Goal: Information Seeking & Learning: Learn about a topic

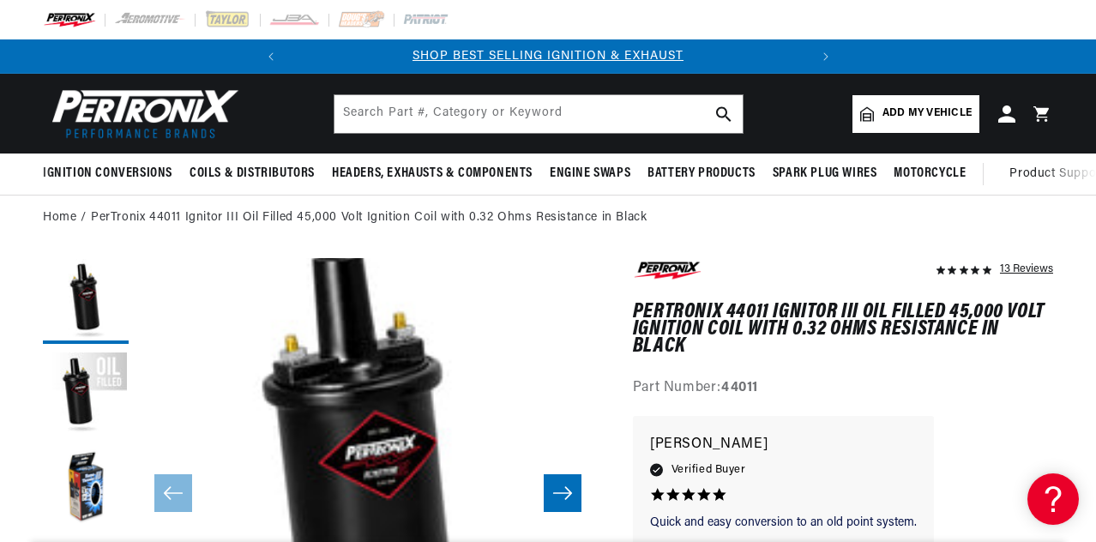
scroll to position [0, 58]
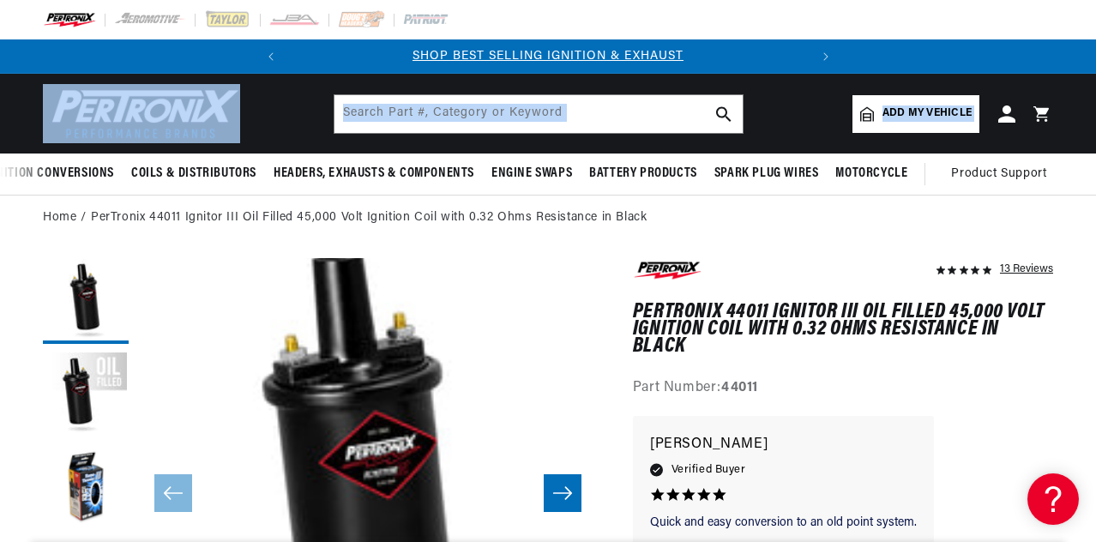
drag, startPoint x: 1094, startPoint y: 143, endPoint x: 1093, endPoint y: 186, distance: 42.9
click at [1093, 186] on sticky-header "Ignition Conversions Shop by Feature Ignitor© The Original Ignitor© Ignitor© II…" at bounding box center [548, 135] width 1096 height 122
drag, startPoint x: 968, startPoint y: 383, endPoint x: 922, endPoint y: 262, distance: 130.3
click at [922, 262] on div "13 Reviews" at bounding box center [843, 329] width 420 height 142
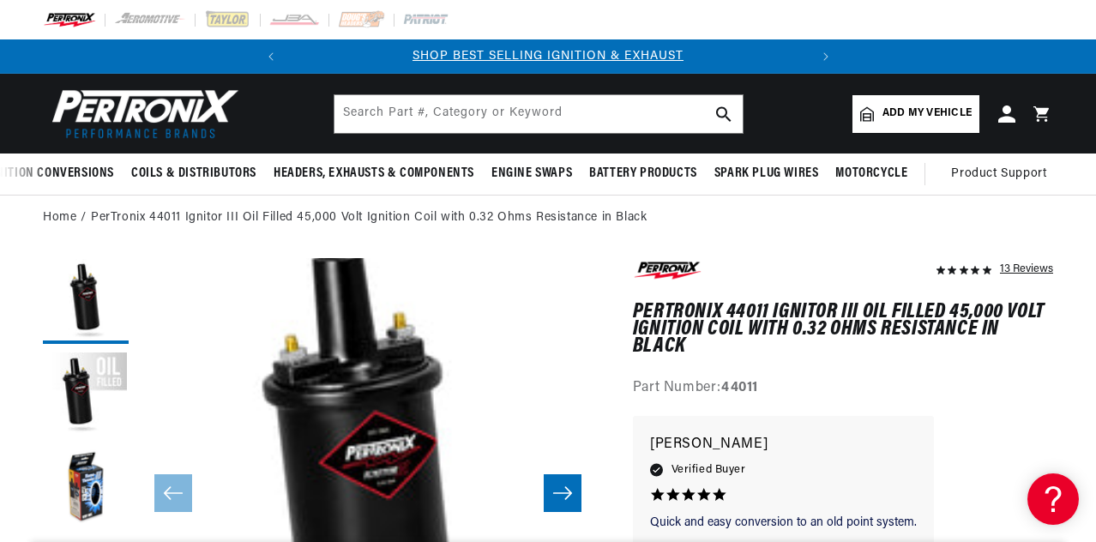
click at [921, 263] on div "13 Reviews" at bounding box center [843, 274] width 420 height 33
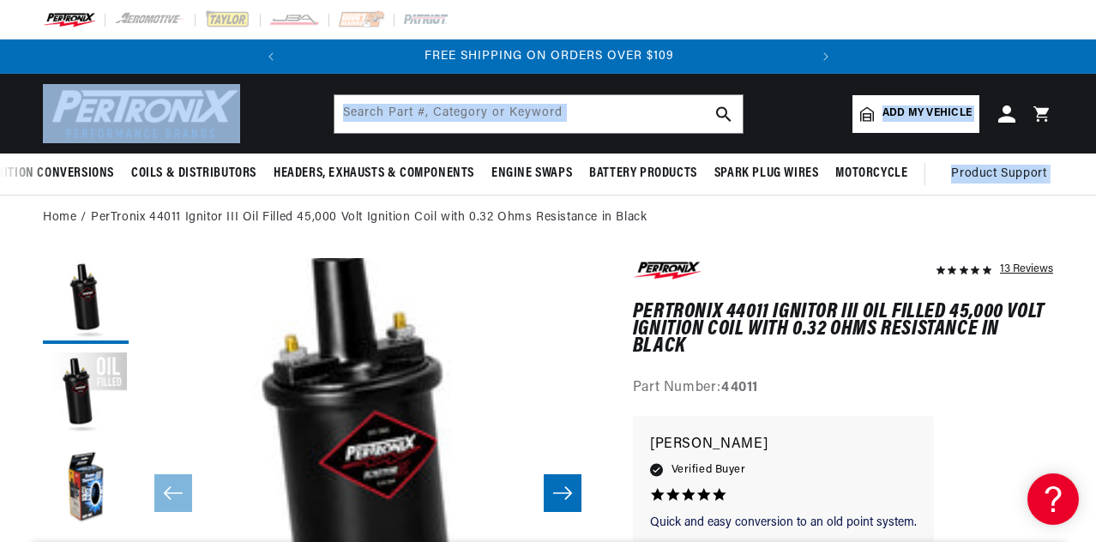
drag, startPoint x: 1095, startPoint y: 90, endPoint x: 1097, endPoint y: 171, distance: 80.6
click at [1095, 171] on html "Skip to content Your cart Your cart is empty Get the right parts the first time…" at bounding box center [548, 271] width 1096 height 542
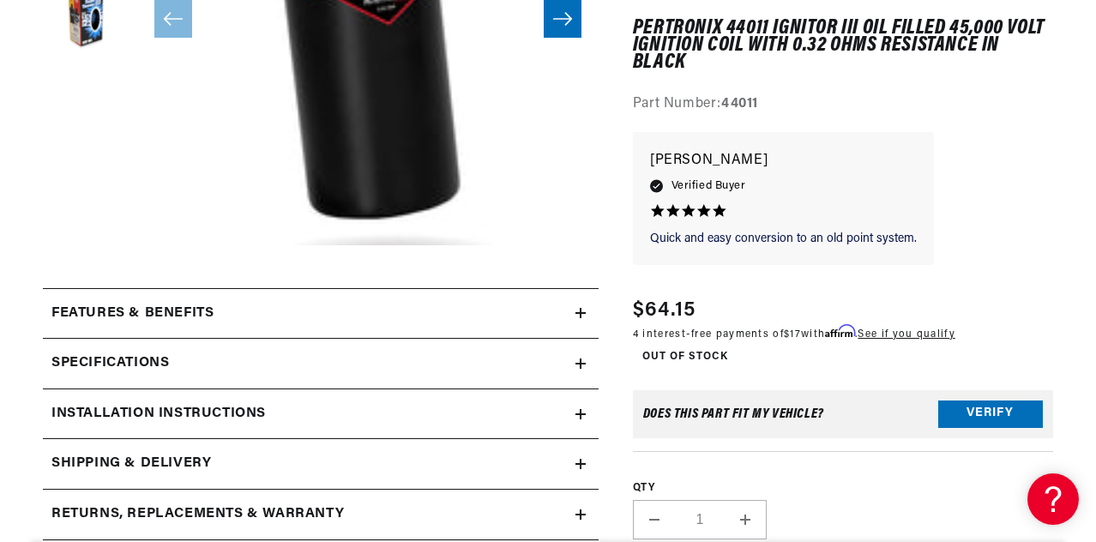
scroll to position [0, 0]
click at [487, 310] on div "Features & Benefits" at bounding box center [309, 314] width 533 height 22
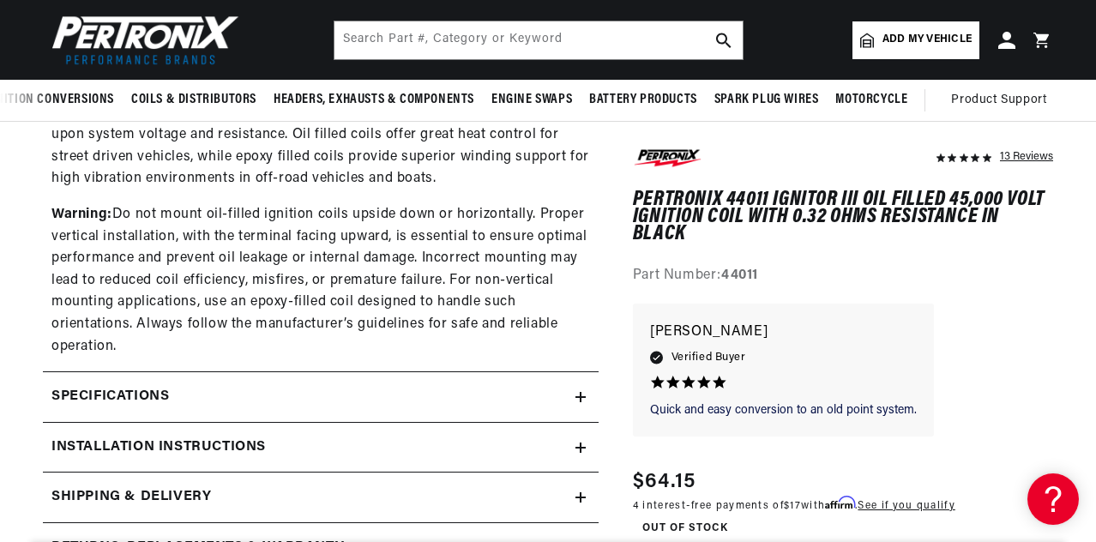
click at [580, 397] on icon at bounding box center [580, 397] width 10 height 0
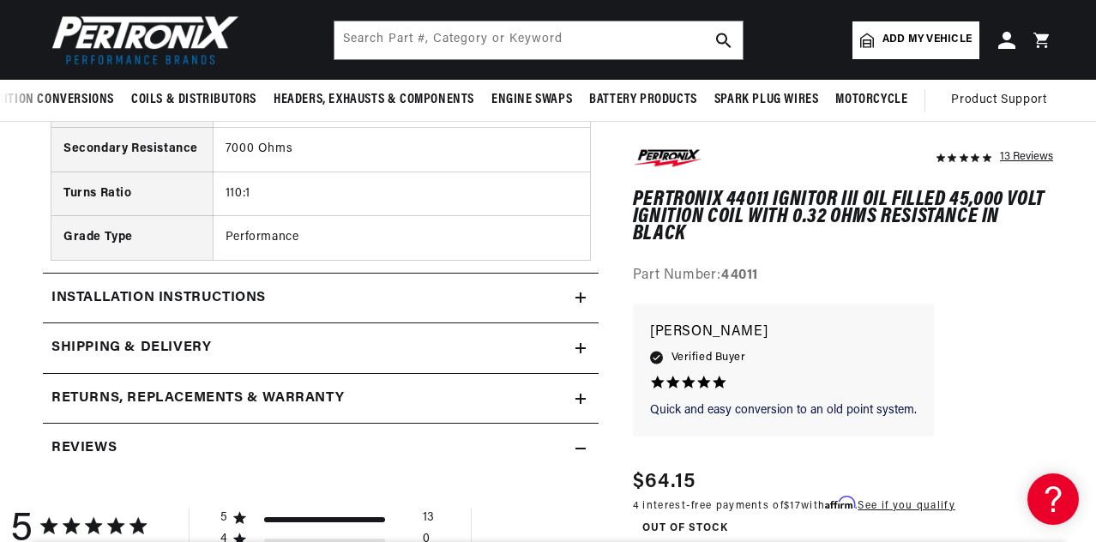
scroll to position [2323, 0]
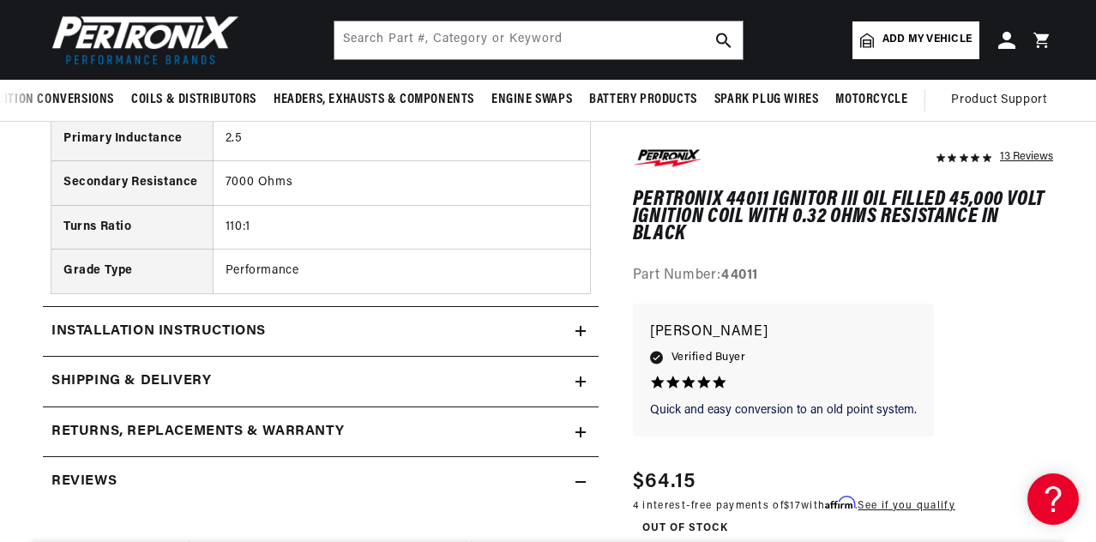
click at [476, 330] on div "Installation instructions" at bounding box center [309, 332] width 533 height 22
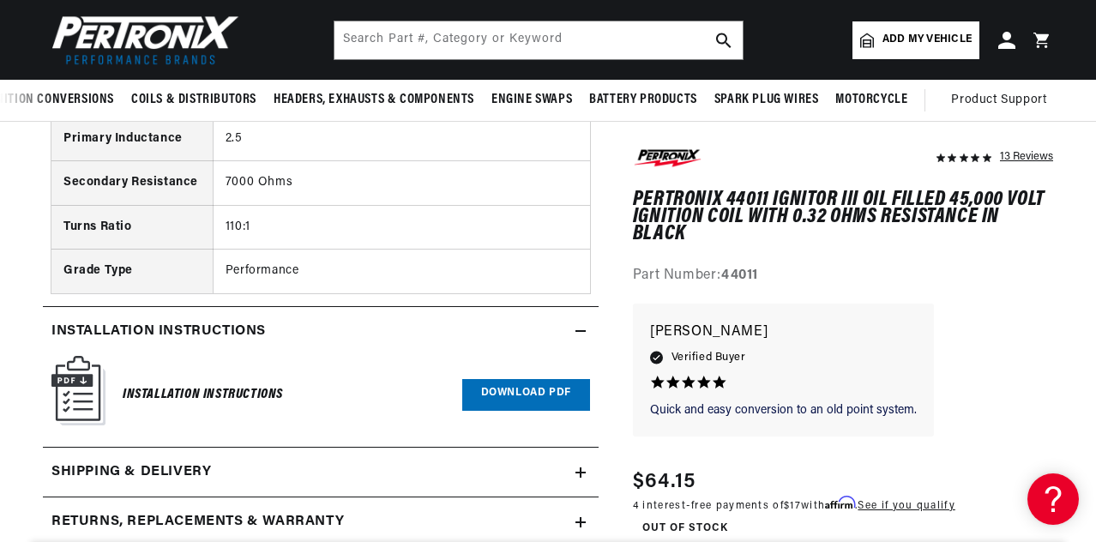
scroll to position [1849, 0]
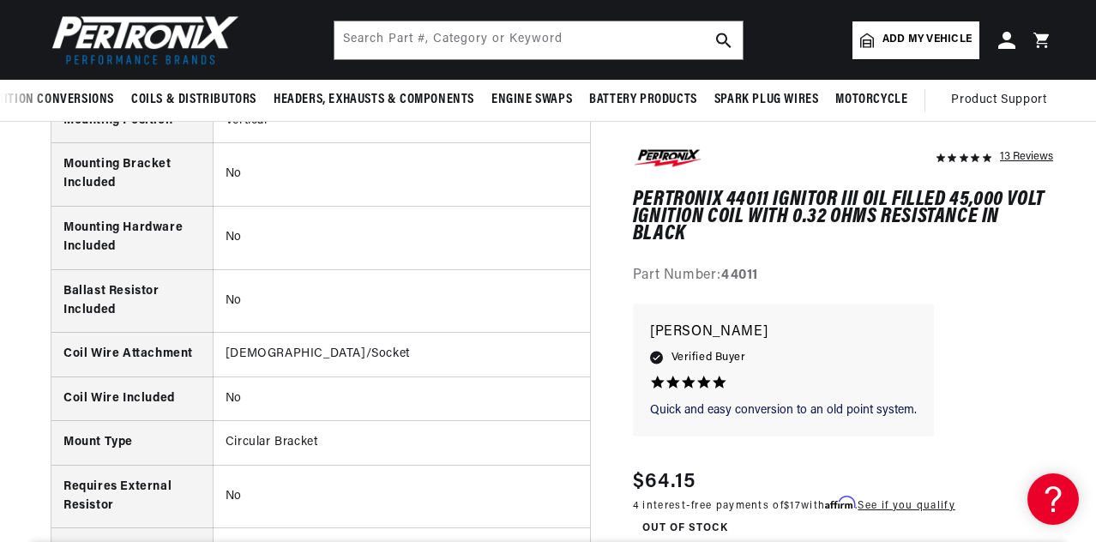
click at [1009, 154] on div "13 Reviews" at bounding box center [1026, 156] width 53 height 21
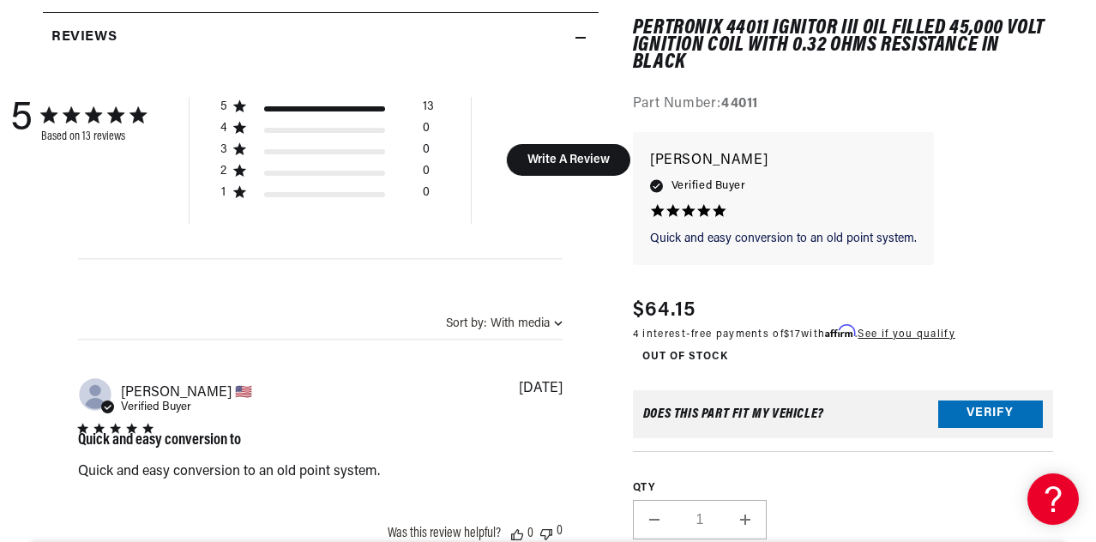
scroll to position [0, 0]
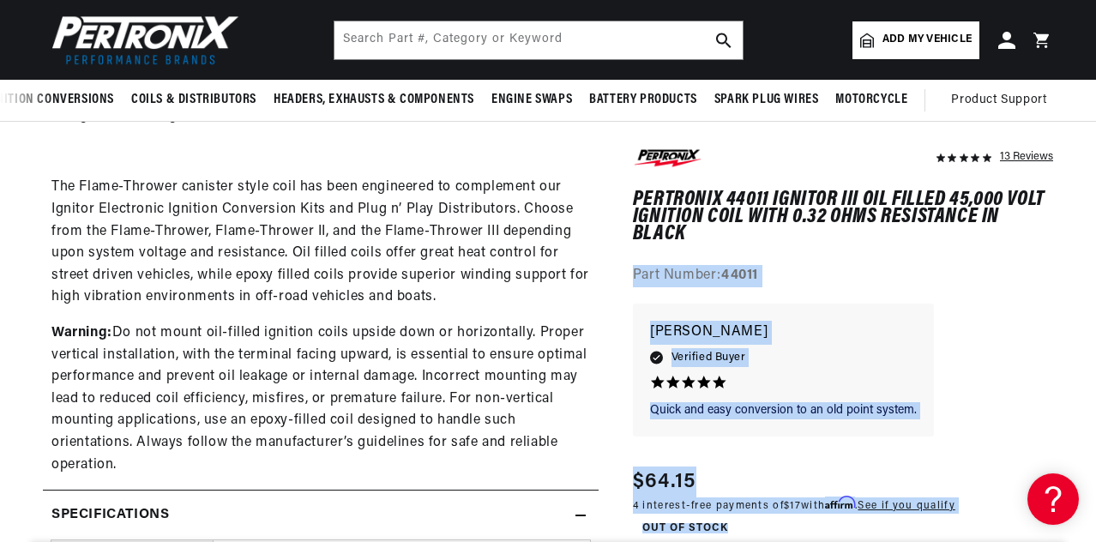
drag, startPoint x: 988, startPoint y: 228, endPoint x: 945, endPoint y: 199, distance: 51.9
click at [986, 318] on div "Quick and easy conversion to Quick and easy conversion to an old point system. …" at bounding box center [843, 378] width 420 height 149
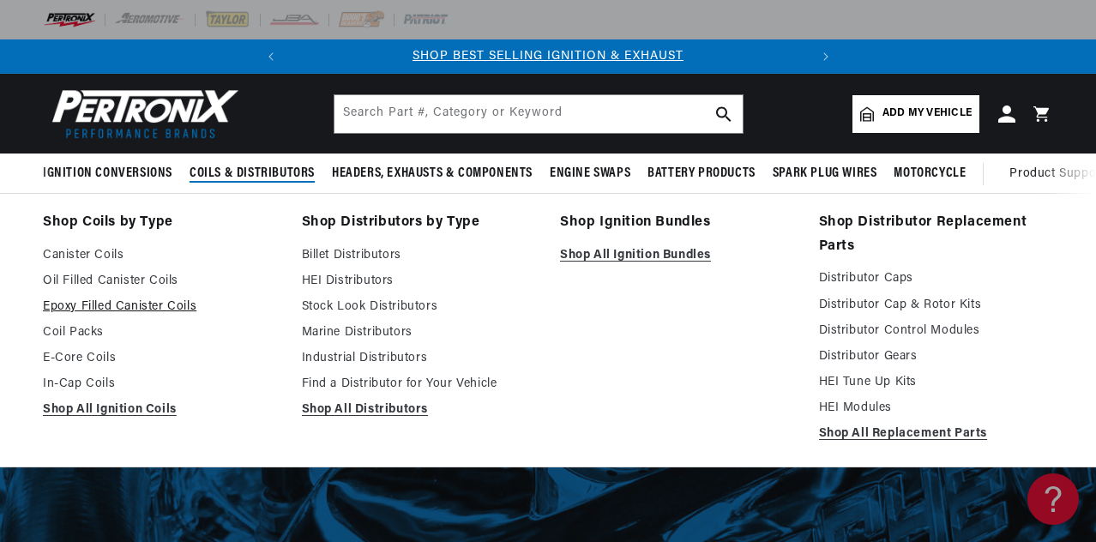
click at [93, 303] on link "Epoxy Filled Canister Coils" at bounding box center [160, 307] width 235 height 21
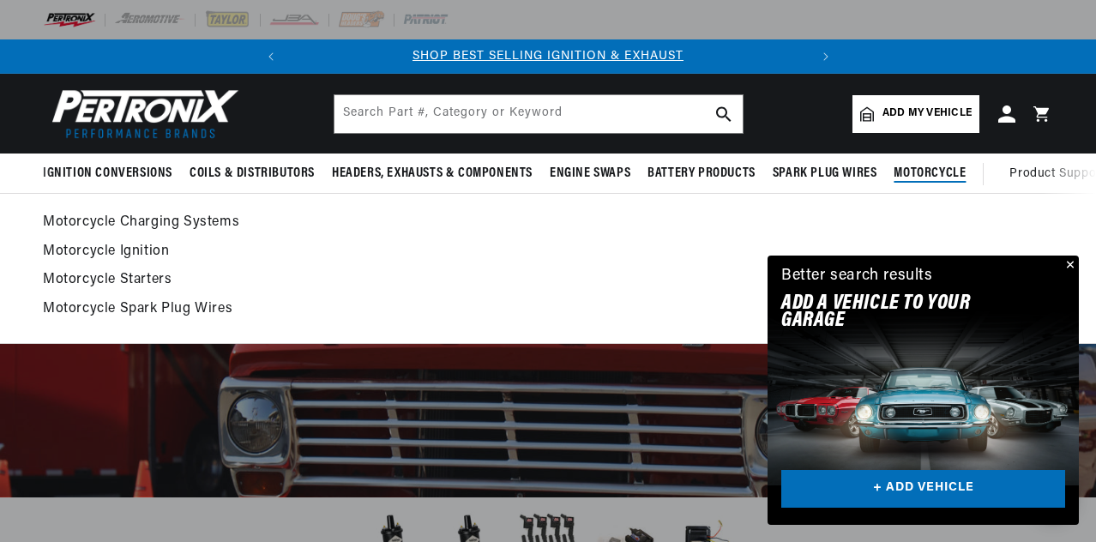
scroll to position [172, 0]
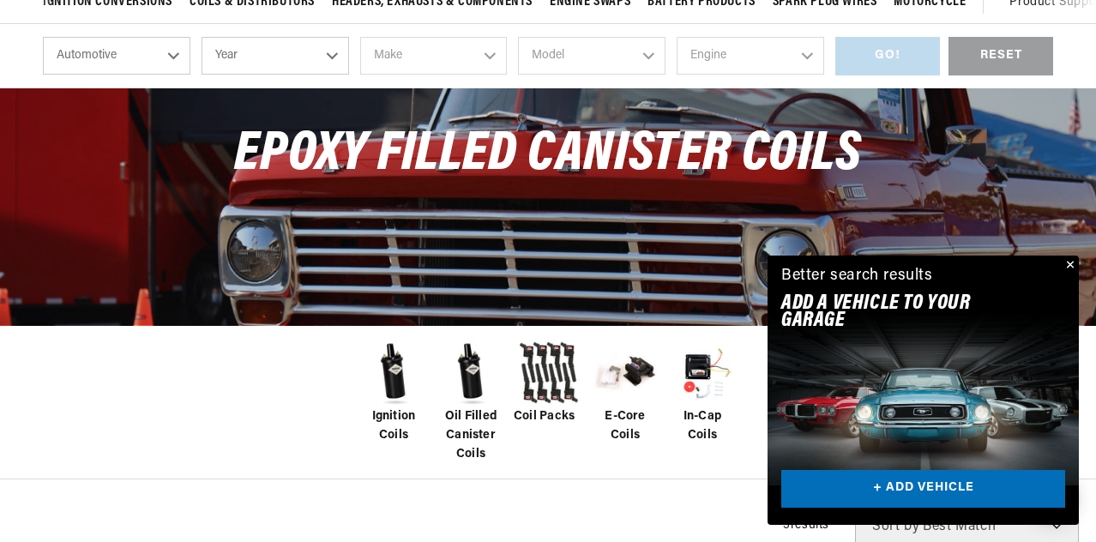
click at [1069, 258] on button "Close" at bounding box center [1068, 266] width 21 height 21
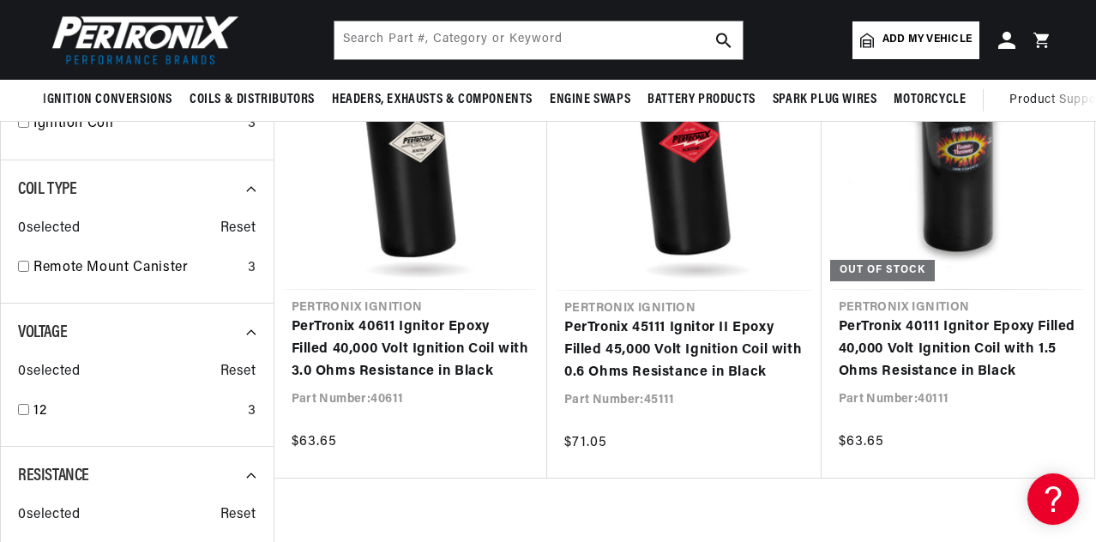
scroll to position [0, 0]
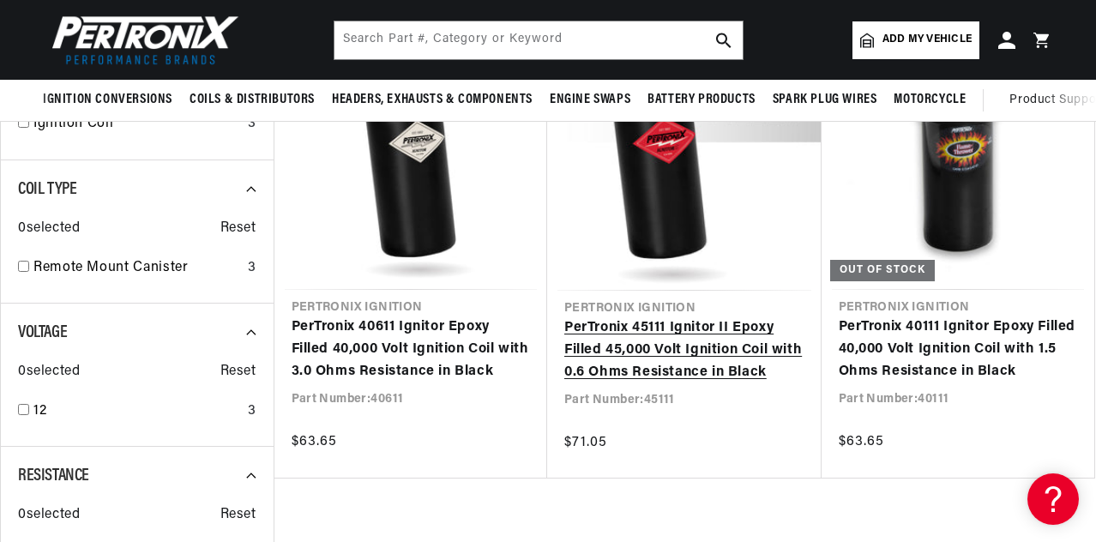
click at [612, 353] on link "PerTronix 45111 Ignitor II Epoxy Filled 45,000 Volt Ignition Coil with 0.6 Ohms…" at bounding box center [684, 350] width 240 height 66
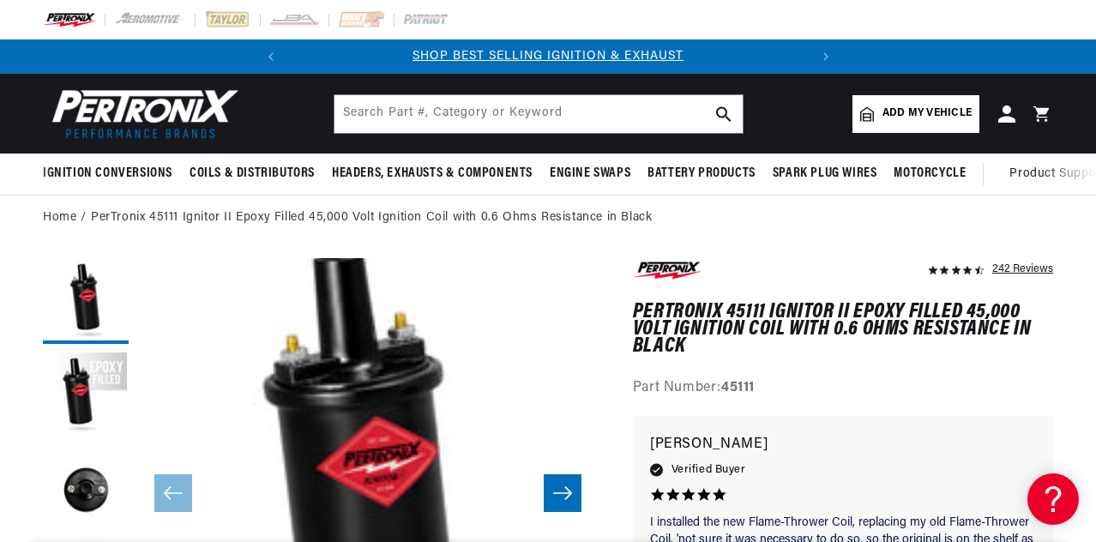
click at [876, 370] on div "242 Reviews" at bounding box center [843, 329] width 420 height 142
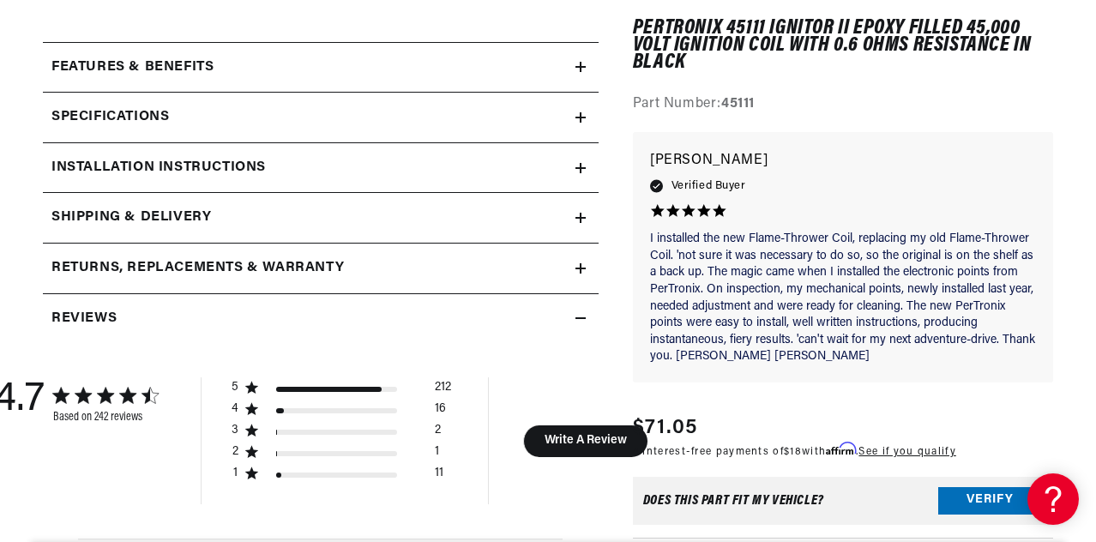
scroll to position [0, 520]
click at [198, 63] on h2 "Features & Benefits" at bounding box center [132, 68] width 162 height 22
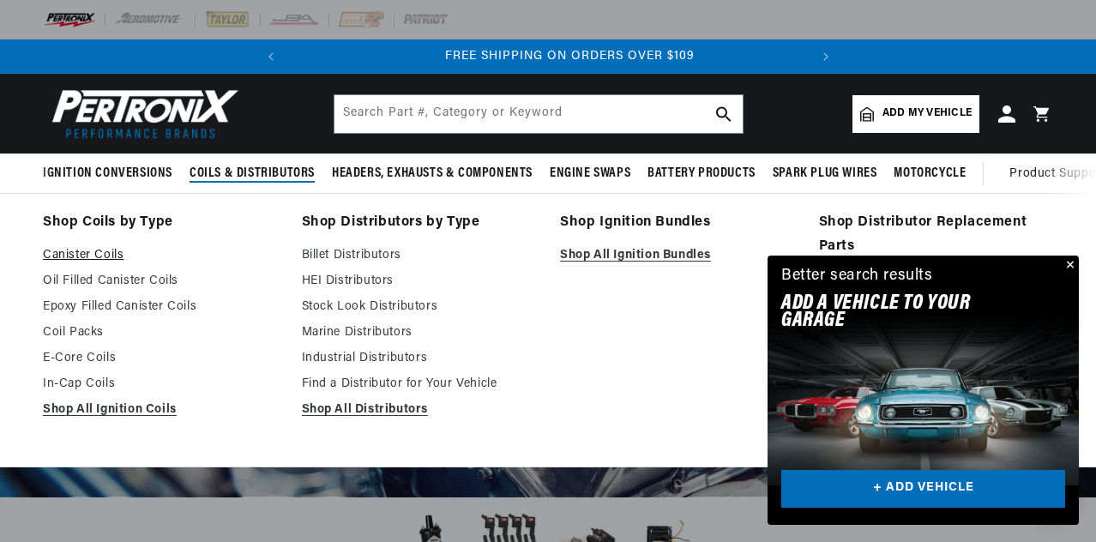
scroll to position [0, 520]
click at [123, 308] on link "Epoxy Filled Canister Coils" at bounding box center [160, 307] width 235 height 21
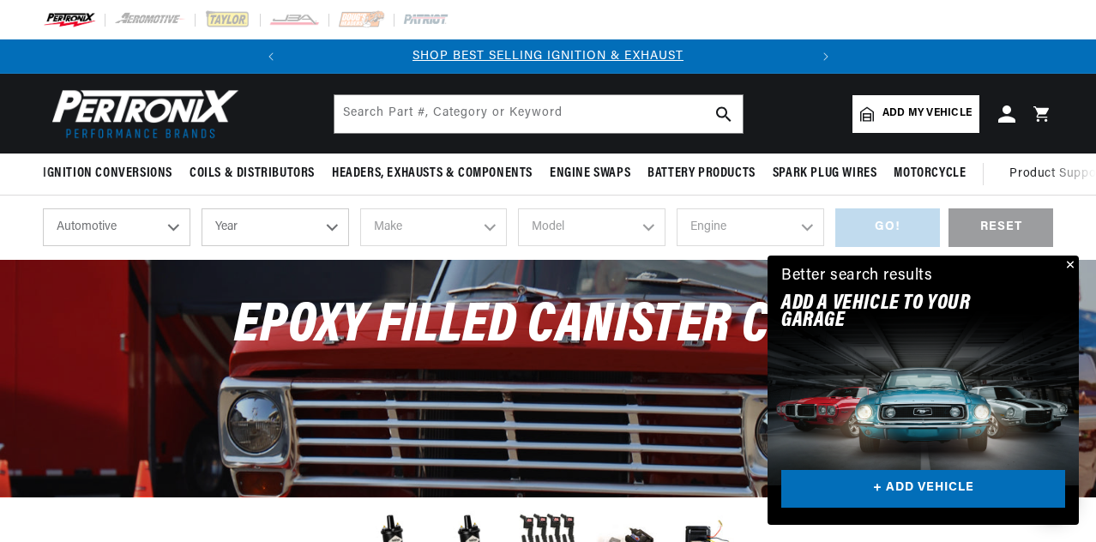
click at [1067, 258] on button "Close" at bounding box center [1068, 266] width 21 height 21
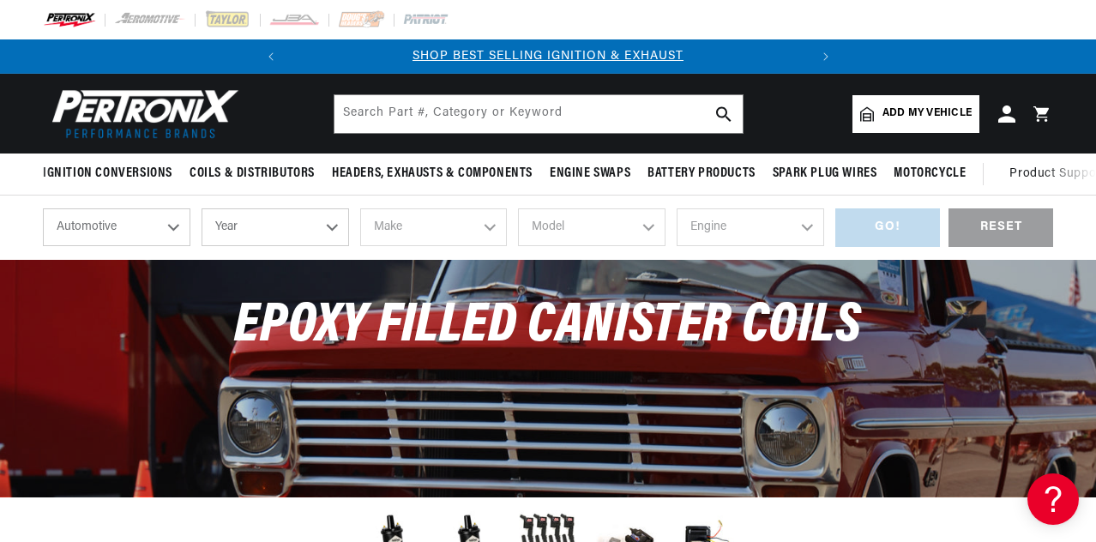
click at [1038, 323] on div "Epoxy Filled Canister Coils" at bounding box center [548, 335] width 1096 height 150
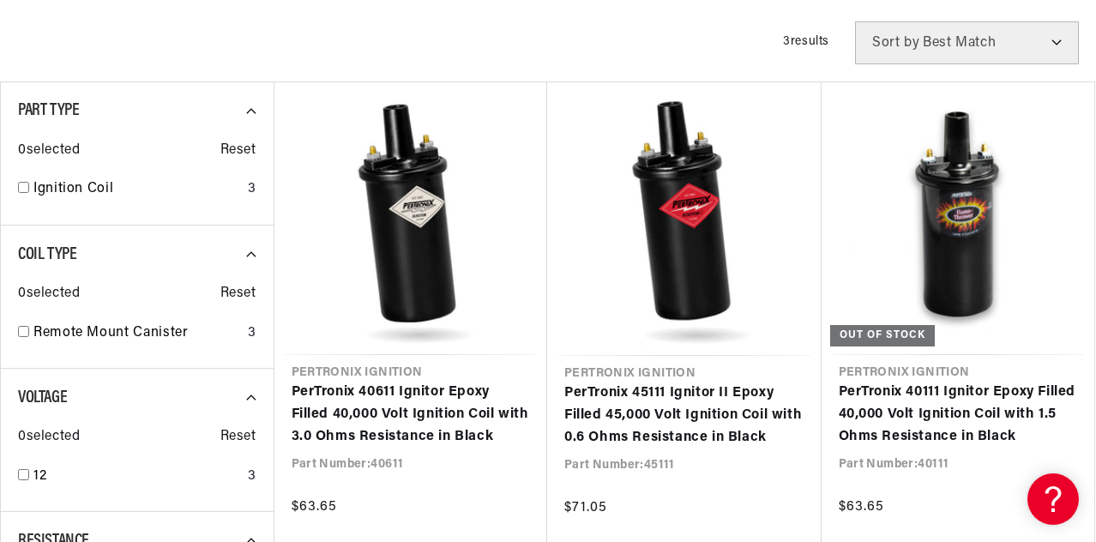
scroll to position [755, 0]
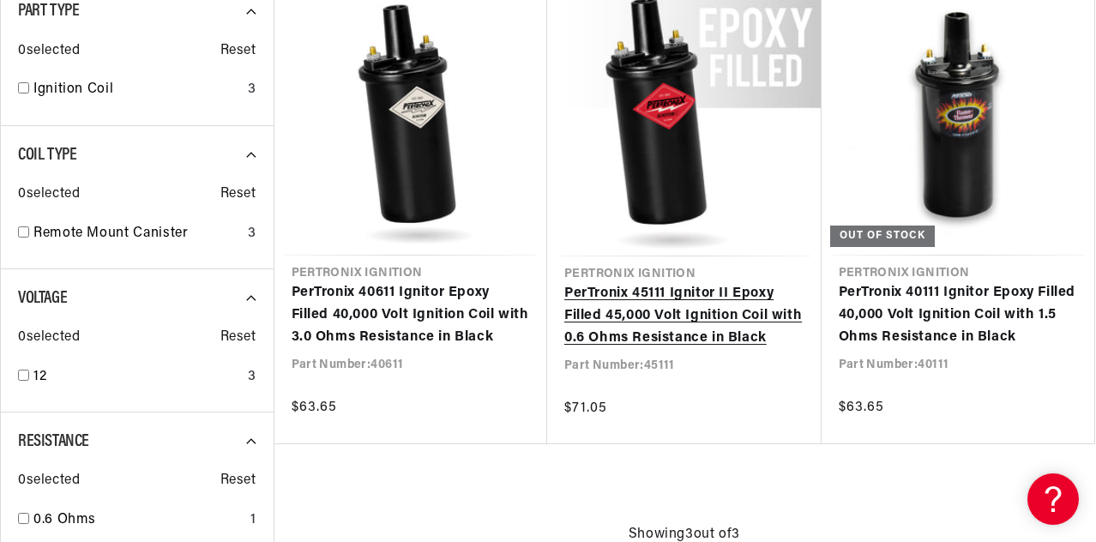
click at [712, 316] on link "PerTronix 45111 Ignitor II Epoxy Filled 45,000 Volt Ignition Coil with 0.6 Ohms…" at bounding box center [684, 316] width 240 height 66
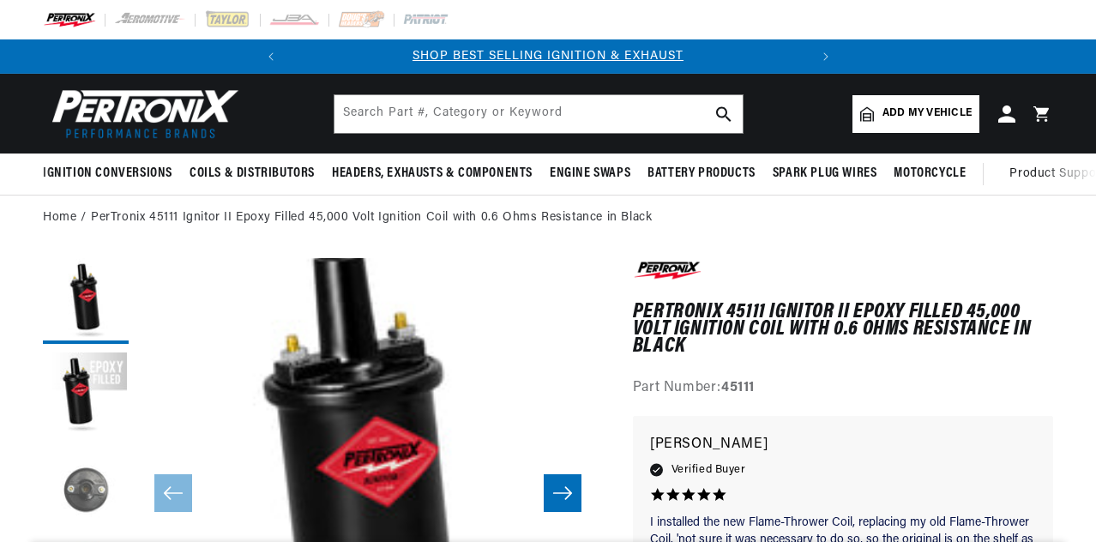
click at [87, 495] on button "Load image 3 in gallery view" at bounding box center [86, 490] width 86 height 86
